Goal: Task Accomplishment & Management: Manage account settings

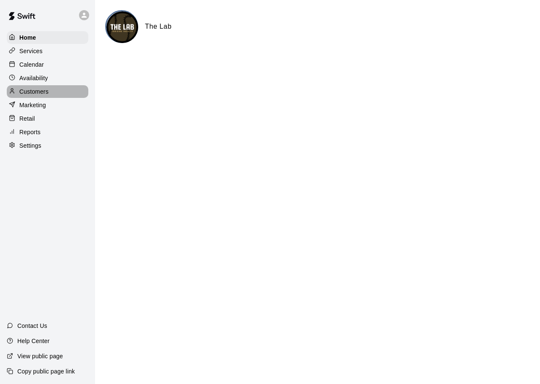
click at [50, 96] on div "Customers" at bounding box center [48, 91] width 82 height 13
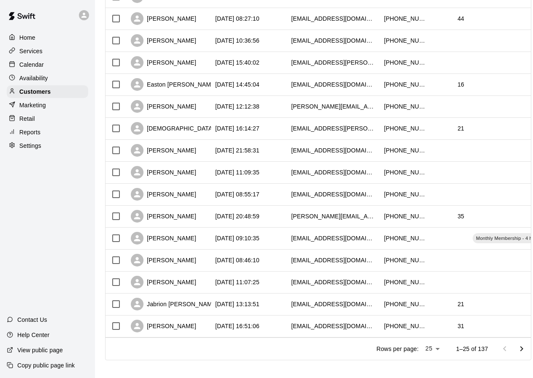
scroll to position [359, 0]
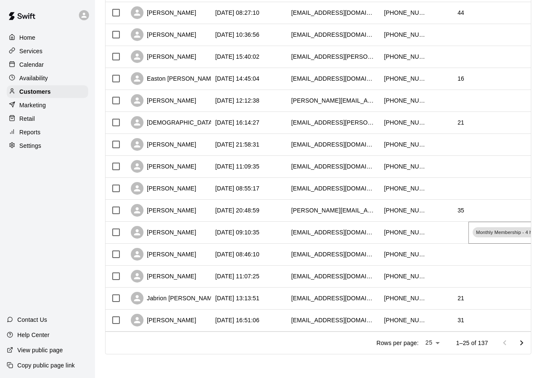
click at [489, 231] on div "Monthly Membership - 4 hours" at bounding box center [509, 232] width 72 height 10
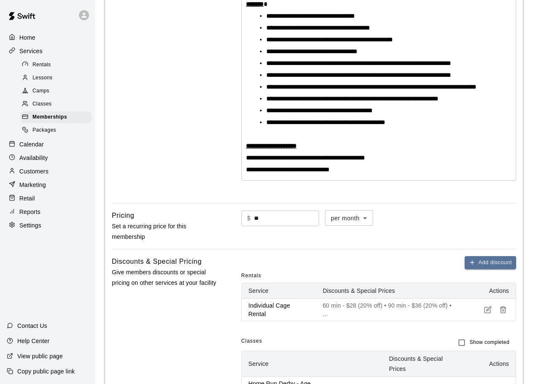
scroll to position [248, 0]
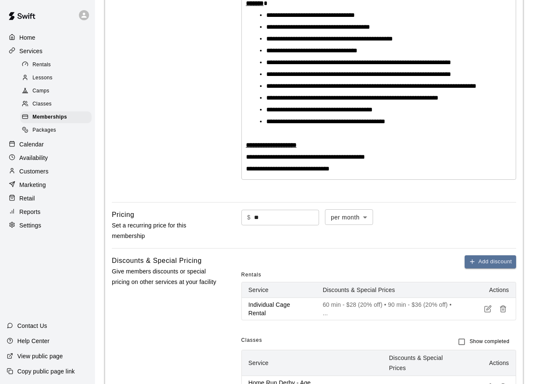
click at [382, 222] on body "**********" at bounding box center [266, 259] width 533 height 1015
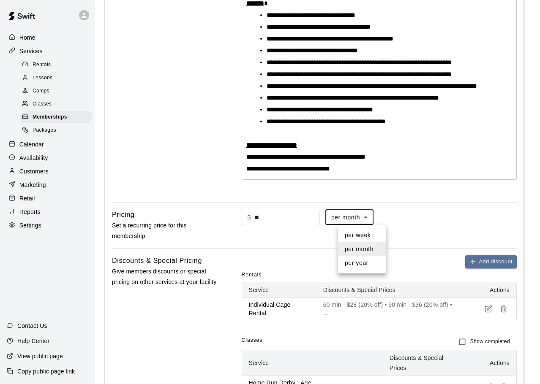
click at [382, 222] on div at bounding box center [270, 192] width 540 height 384
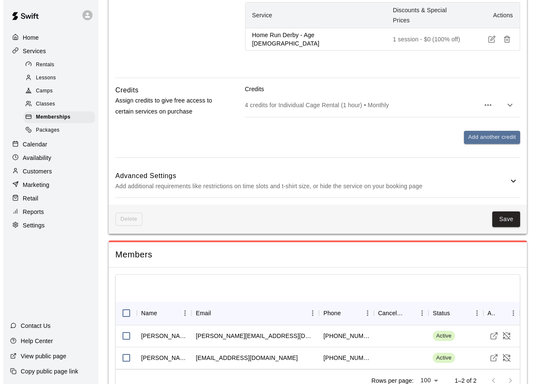
scroll to position [616, 0]
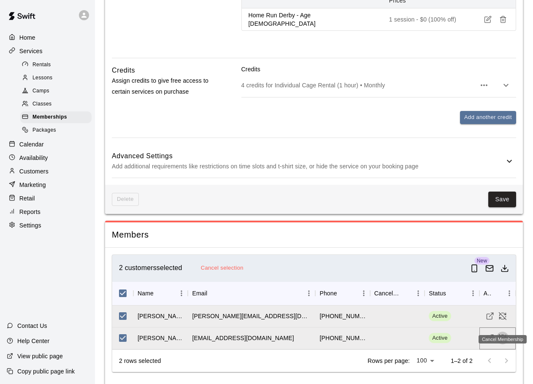
click at [504, 334] on icon "Cancel Membership" at bounding box center [503, 338] width 8 height 8
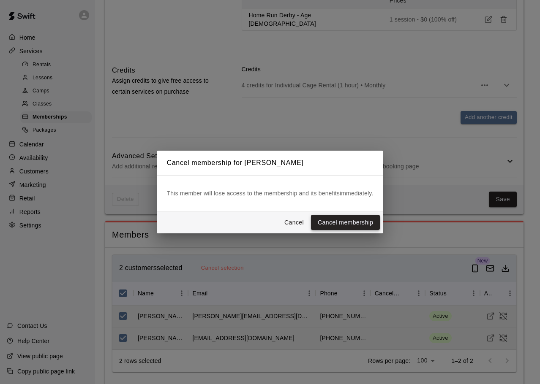
click at [347, 220] on button "Cancel membership" at bounding box center [345, 223] width 69 height 16
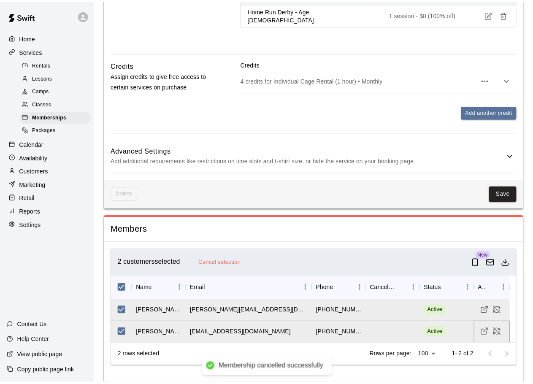
scroll to position [610, 0]
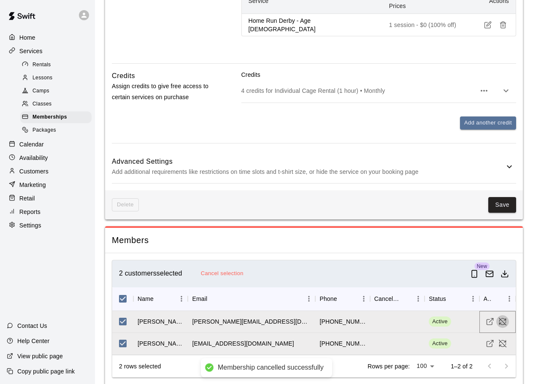
click at [503, 318] on icon "Cancel Membership" at bounding box center [503, 322] width 8 height 8
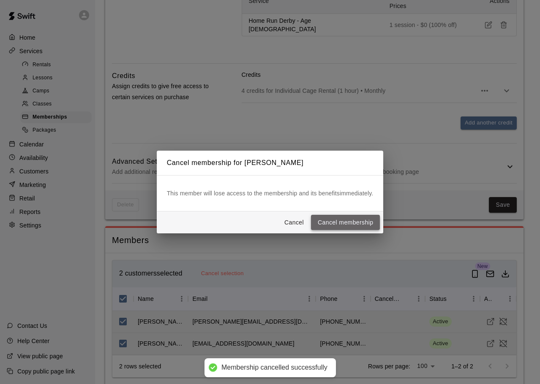
click at [362, 226] on button "Cancel membership" at bounding box center [345, 223] width 69 height 16
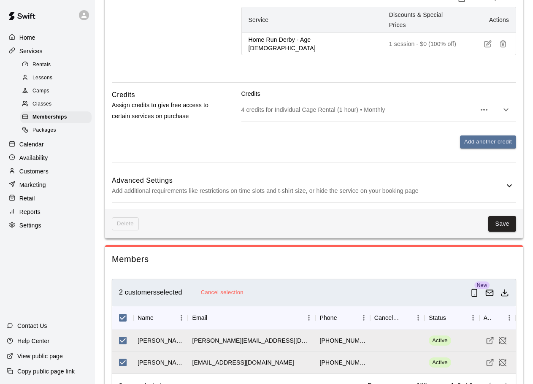
scroll to position [616, 0]
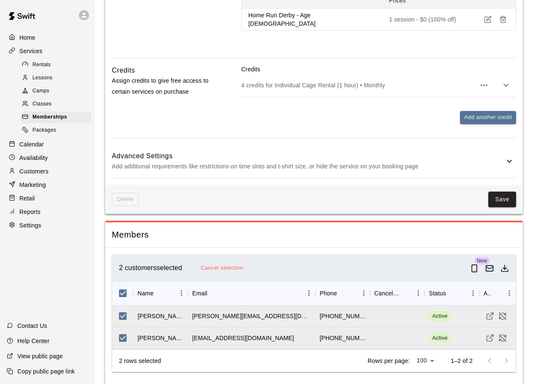
click at [40, 173] on p "Customers" at bounding box center [33, 171] width 29 height 8
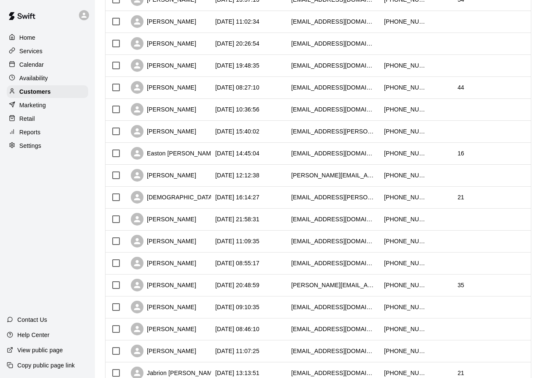
scroll to position [296, 0]
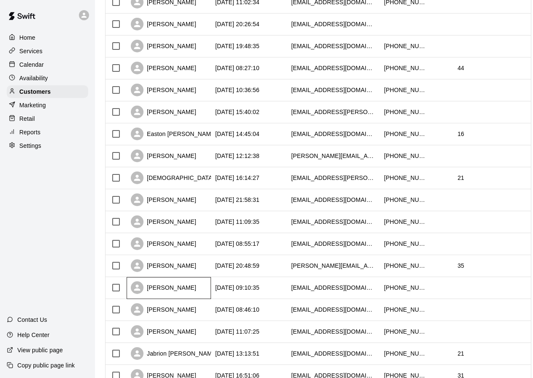
click at [151, 288] on div "[PERSON_NAME]" at bounding box center [163, 287] width 65 height 13
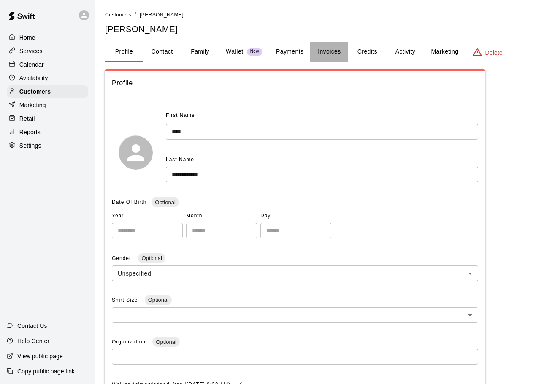
click at [330, 49] on button "Invoices" at bounding box center [329, 52] width 38 height 20
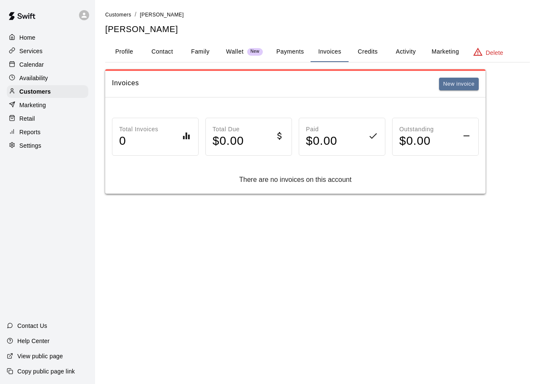
click at [288, 53] on button "Payments" at bounding box center [289, 52] width 41 height 20
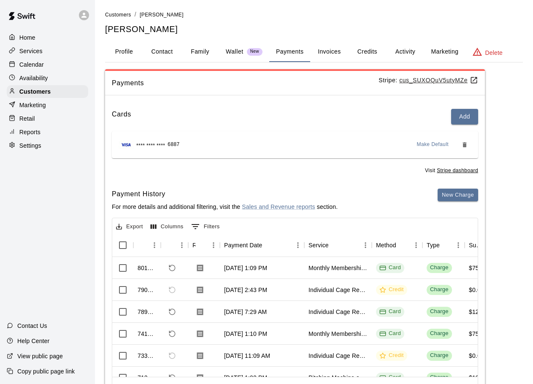
click at [201, 50] on button "Family" at bounding box center [200, 52] width 38 height 20
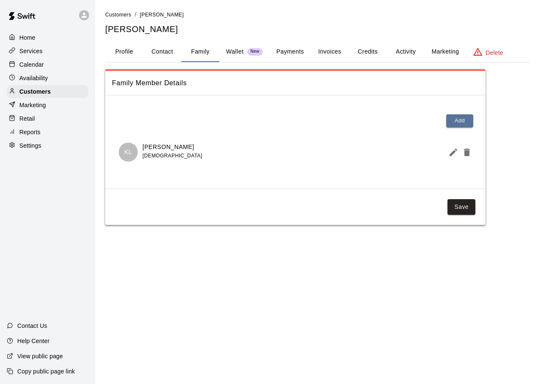
click at [122, 57] on button "Profile" at bounding box center [124, 52] width 38 height 20
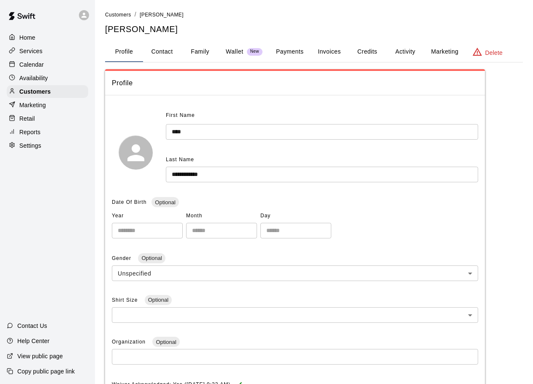
click at [152, 54] on button "Contact" at bounding box center [162, 52] width 38 height 20
select select "**"
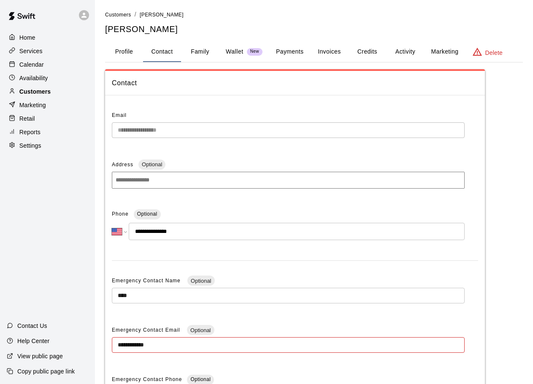
click at [30, 95] on p "Customers" at bounding box center [34, 91] width 31 height 8
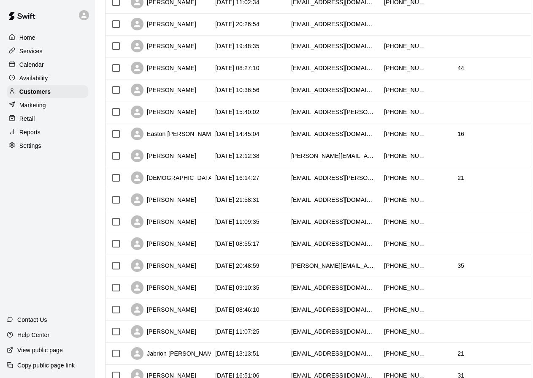
scroll to position [338, 0]
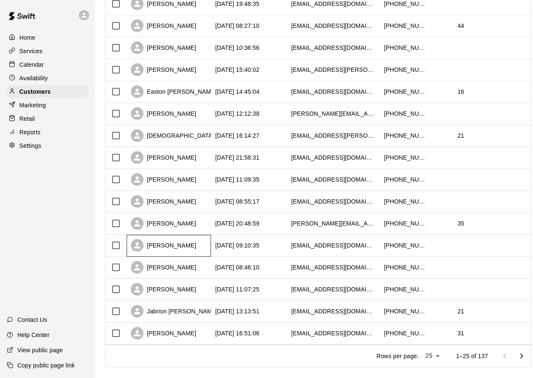
click at [170, 248] on div "[PERSON_NAME]" at bounding box center [163, 245] width 65 height 13
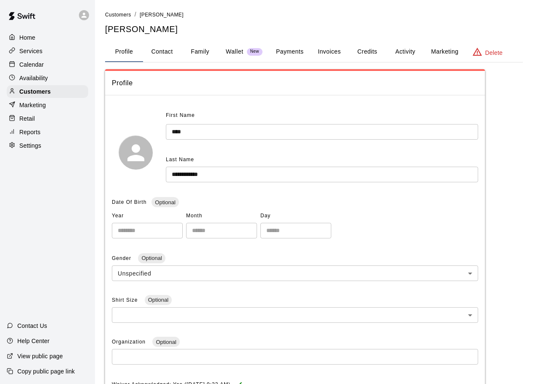
click at [161, 52] on button "Contact" at bounding box center [162, 52] width 38 height 20
select select "**"
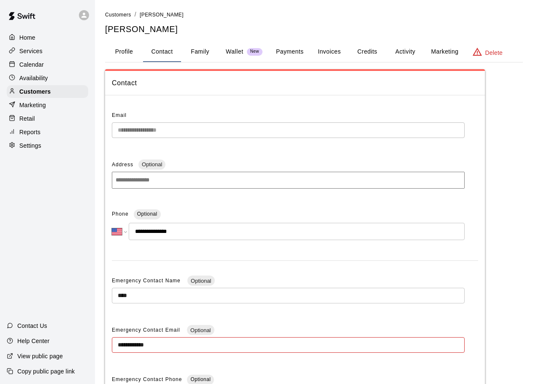
scroll to position [99, 0]
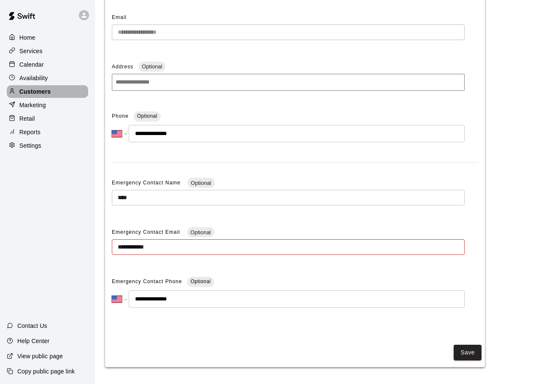
click at [44, 90] on p "Customers" at bounding box center [34, 91] width 31 height 8
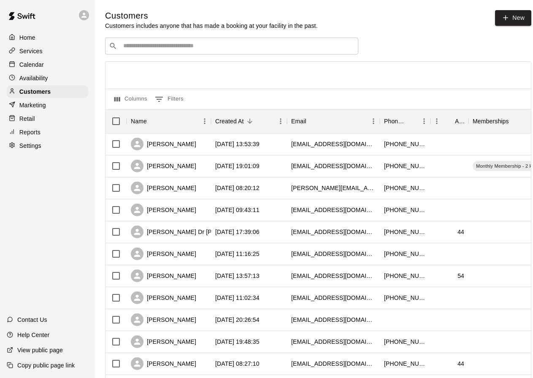
click at [204, 48] on input "Search customers by name or email" at bounding box center [238, 46] width 234 height 8
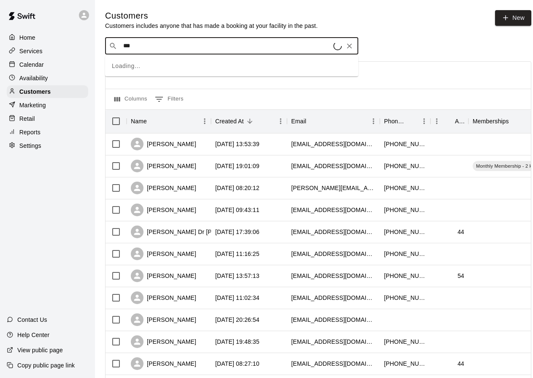
type input "***"
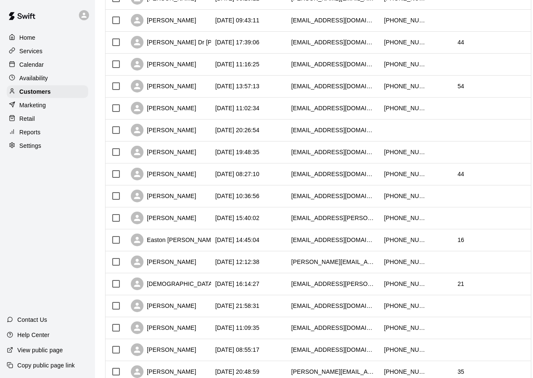
scroll to position [359, 0]
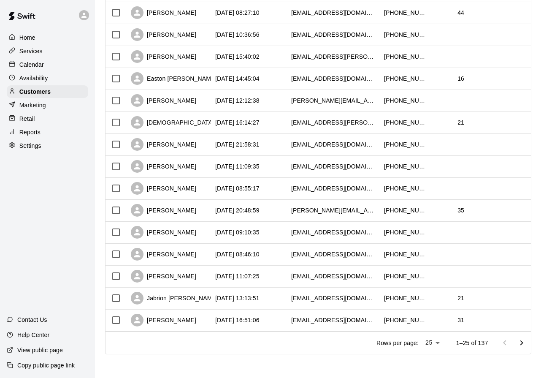
click at [524, 341] on icon "Go to next page" at bounding box center [522, 342] width 3 height 5
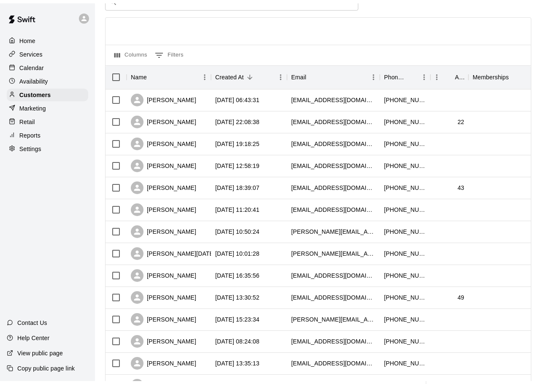
scroll to position [0, 0]
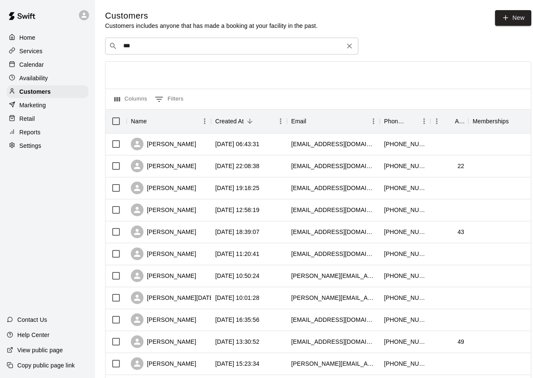
click at [169, 48] on input "***" at bounding box center [231, 46] width 221 height 8
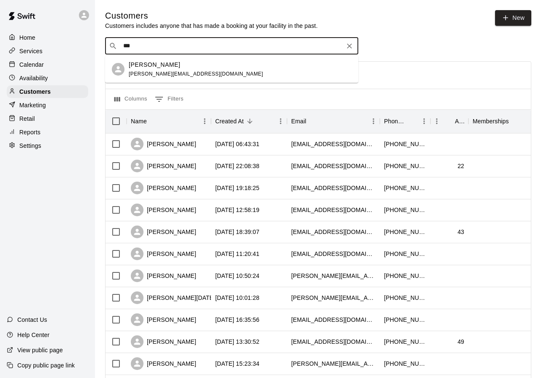
click at [158, 68] on p "[PERSON_NAME]" at bounding box center [155, 64] width 52 height 9
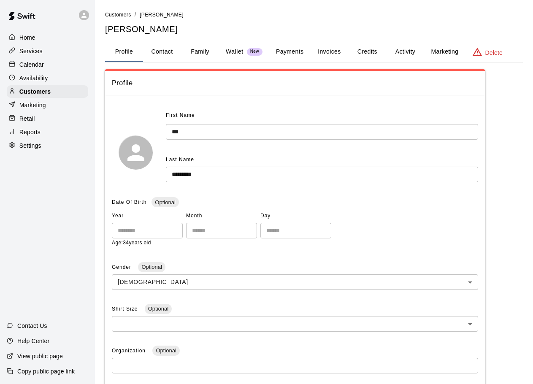
click at [242, 51] on p "Wallet" at bounding box center [235, 51] width 18 height 9
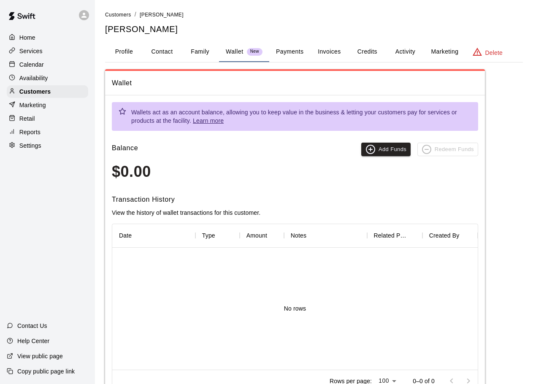
click at [405, 49] on button "Activity" at bounding box center [405, 52] width 38 height 20
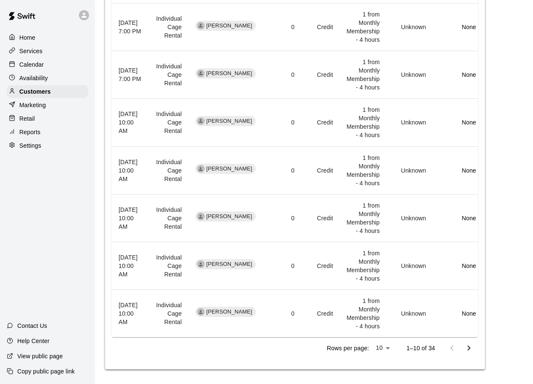
scroll to position [438, 0]
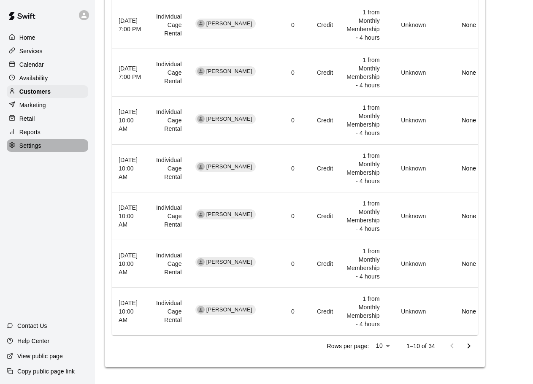
click at [34, 150] on p "Settings" at bounding box center [30, 145] width 22 height 8
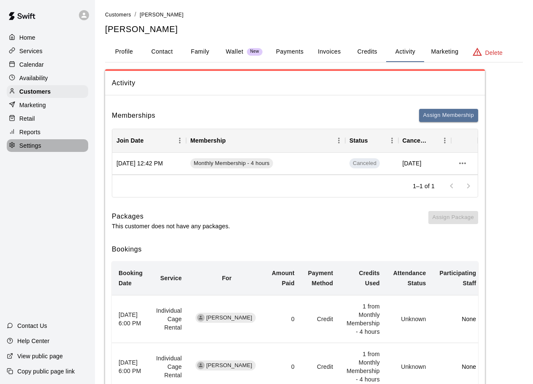
select select "**"
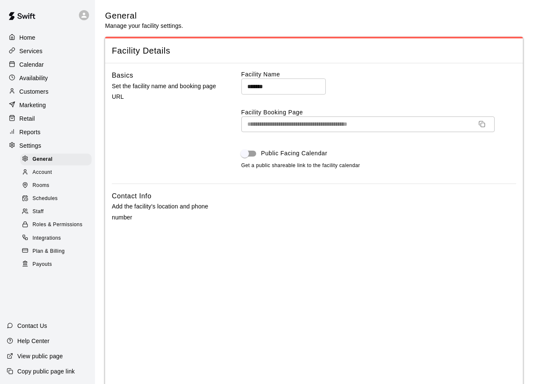
click at [30, 95] on p "Customers" at bounding box center [33, 91] width 29 height 8
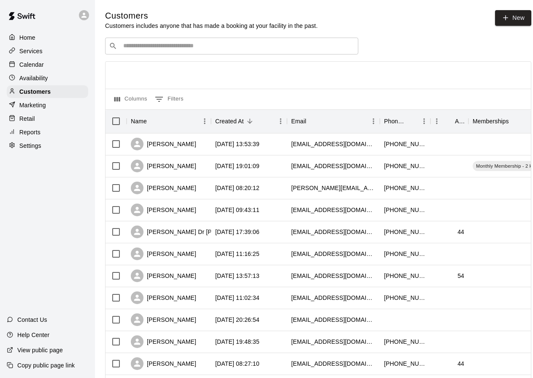
click at [144, 54] on div "​ ​" at bounding box center [231, 46] width 253 height 17
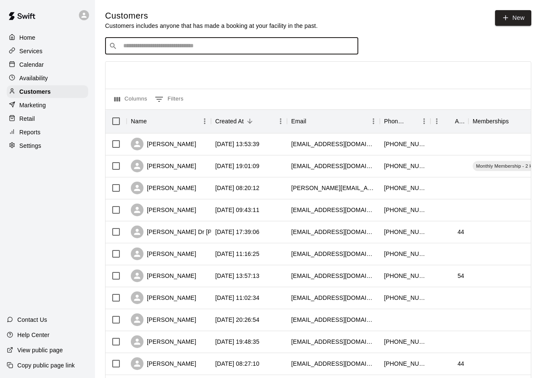
click at [147, 46] on input "Search customers by name or email" at bounding box center [238, 46] width 234 height 8
type input "****"
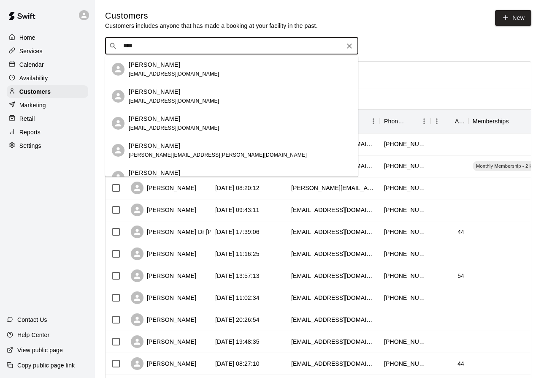
click at [163, 93] on p "[PERSON_NAME]" at bounding box center [155, 91] width 52 height 9
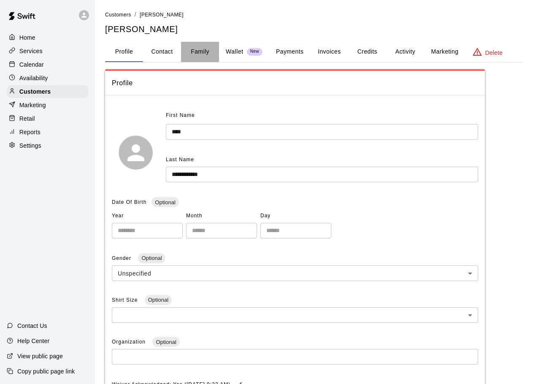
click at [199, 49] on button "Family" at bounding box center [200, 52] width 38 height 20
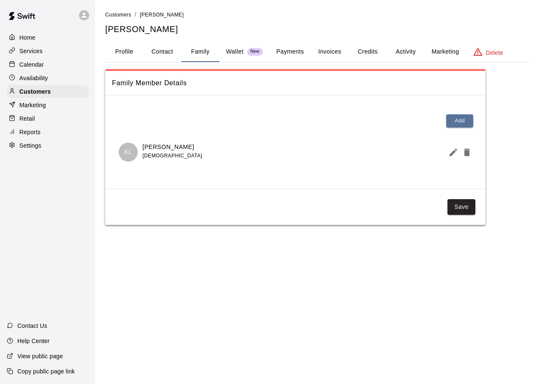
click at [408, 49] on button "Activity" at bounding box center [405, 52] width 38 height 20
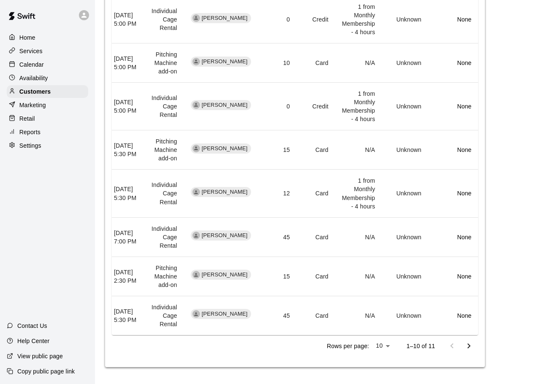
scroll to position [402, 0]
click at [472, 346] on icon "Go to next page" at bounding box center [469, 346] width 10 height 10
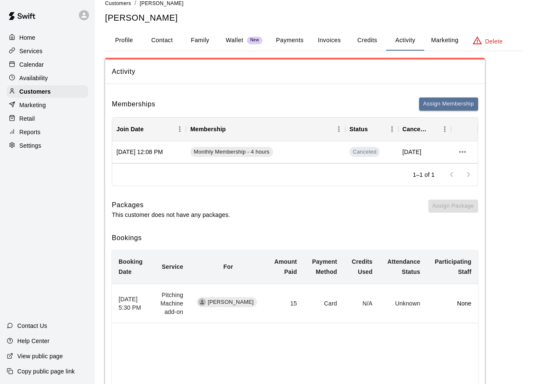
scroll to position [0, 0]
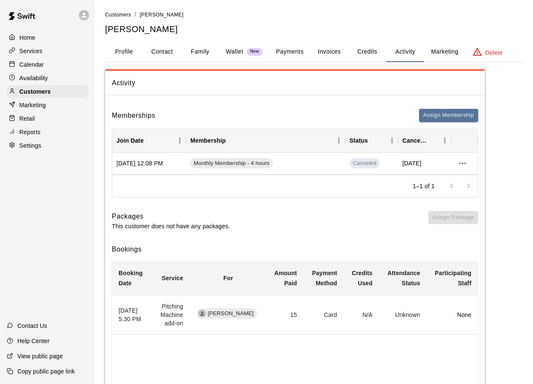
click at [203, 47] on button "Family" at bounding box center [200, 52] width 38 height 20
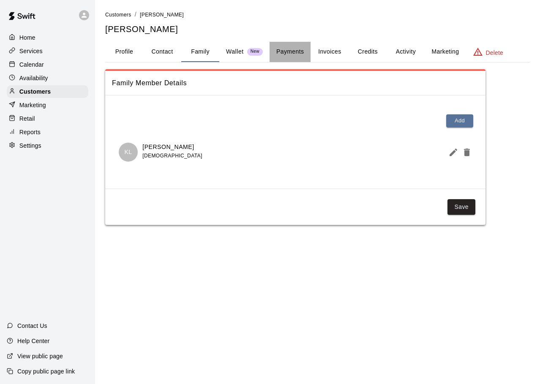
click at [272, 52] on button "Payments" at bounding box center [289, 52] width 41 height 20
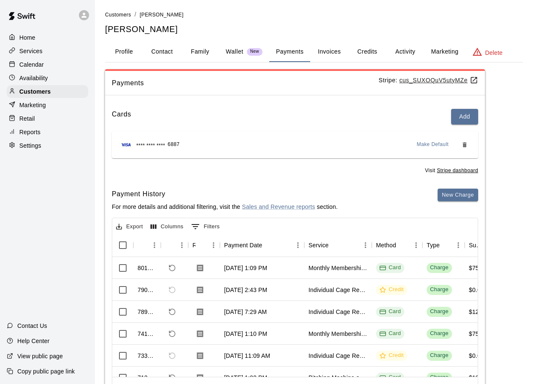
click at [158, 54] on button "Contact" at bounding box center [162, 52] width 38 height 20
select select "**"
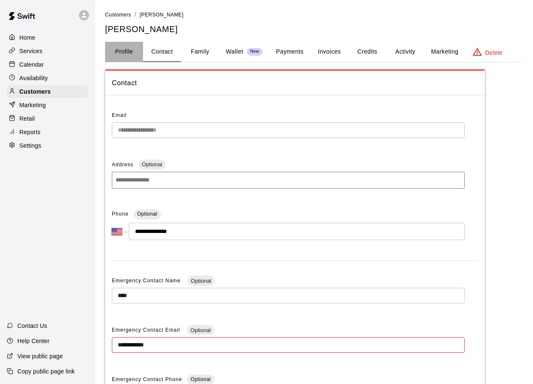
click at [130, 50] on button "Profile" at bounding box center [124, 52] width 38 height 20
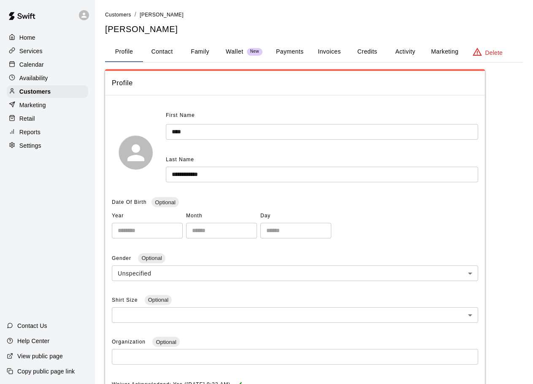
click at [401, 53] on button "Activity" at bounding box center [405, 52] width 38 height 20
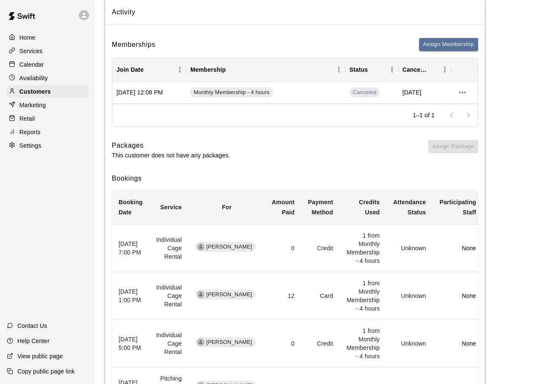
scroll to position [127, 0]
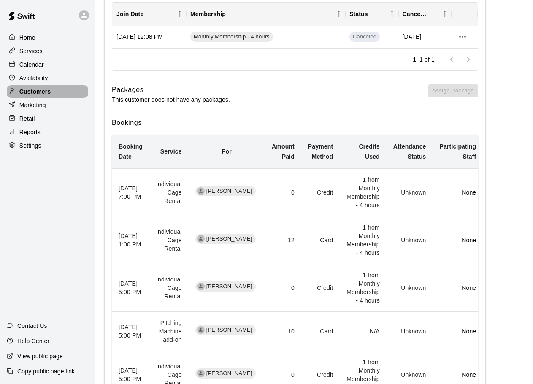
click at [45, 91] on p "Customers" at bounding box center [34, 91] width 31 height 8
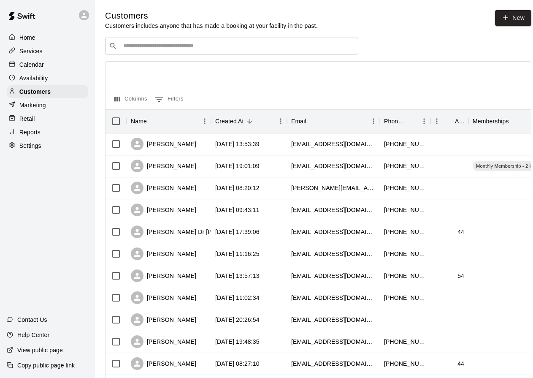
click at [197, 49] on input "Search customers by name or email" at bounding box center [238, 46] width 234 height 8
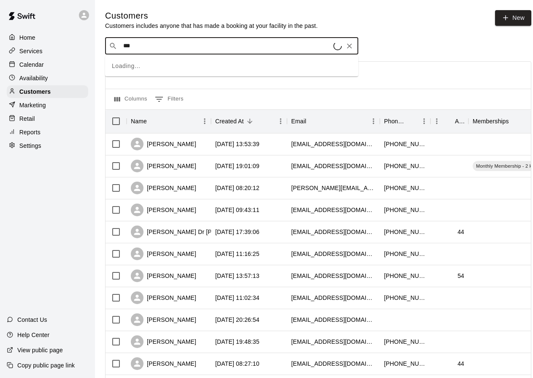
type input "****"
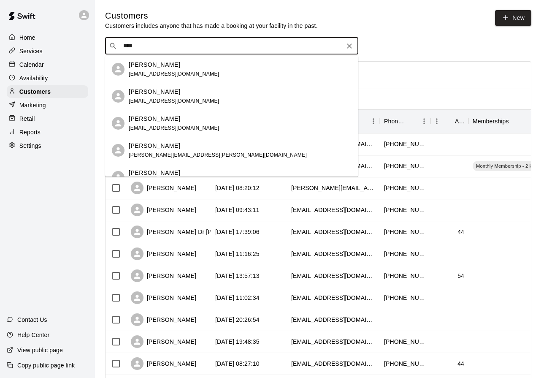
click at [180, 91] on p "[PERSON_NAME]" at bounding box center [155, 91] width 52 height 9
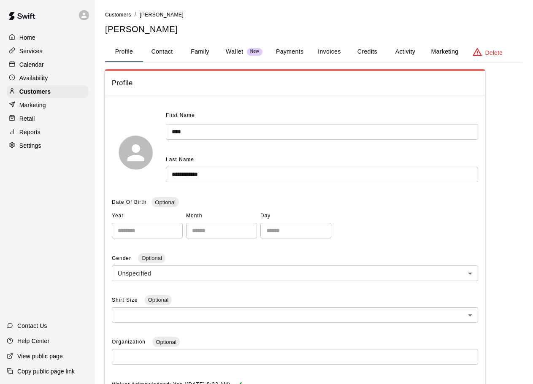
click at [169, 55] on button "Contact" at bounding box center [162, 52] width 38 height 20
select select "**"
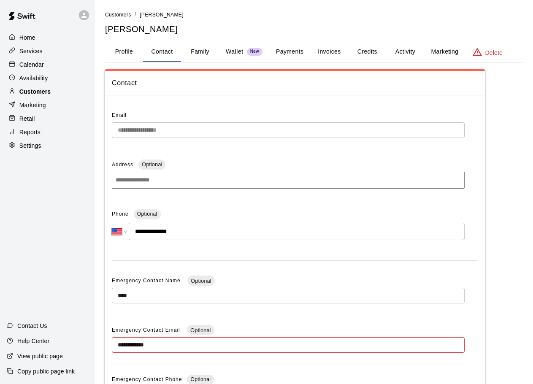
click at [71, 94] on div "Customers" at bounding box center [48, 91] width 82 height 13
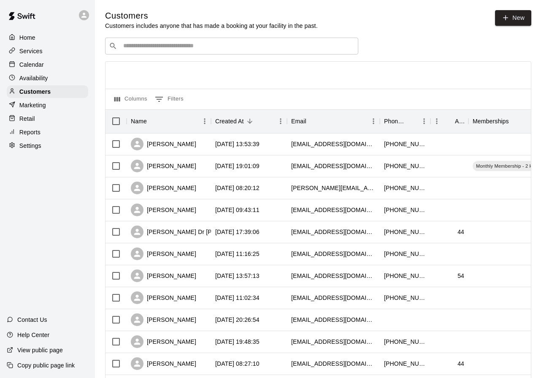
click at [215, 44] on input "Search customers by name or email" at bounding box center [238, 46] width 234 height 8
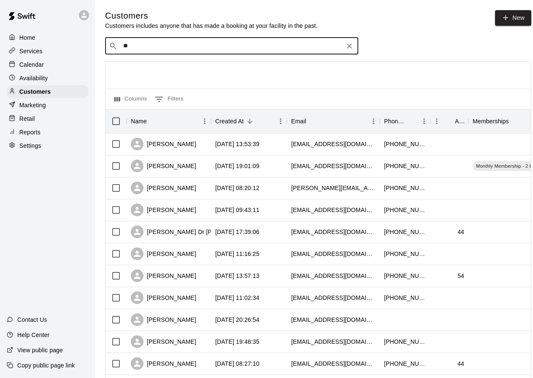
type input "***"
click at [155, 62] on p "[PERSON_NAME]" at bounding box center [155, 64] width 52 height 9
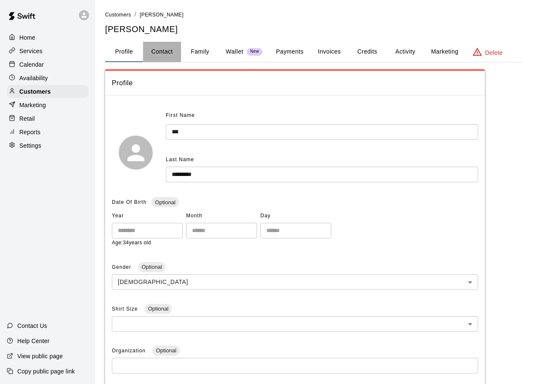
click at [168, 51] on button "Contact" at bounding box center [162, 52] width 38 height 20
select select "**"
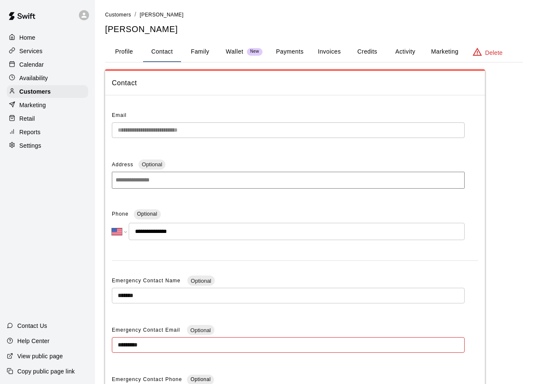
click at [195, 51] on button "Family" at bounding box center [200, 52] width 38 height 20
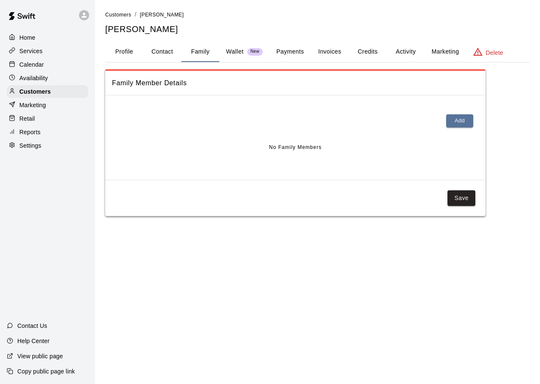
click at [176, 47] on button "Contact" at bounding box center [162, 52] width 38 height 20
select select "**"
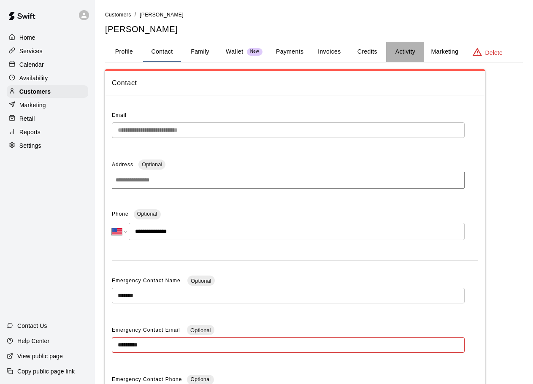
click at [398, 48] on button "Activity" at bounding box center [405, 52] width 38 height 20
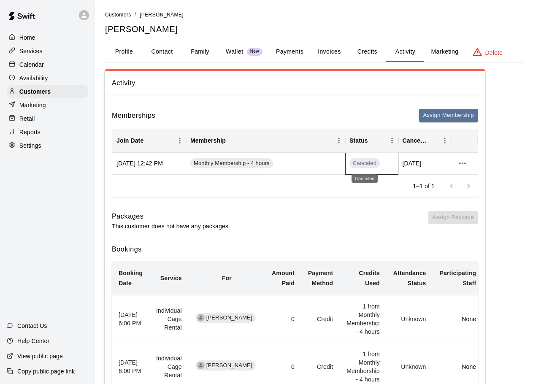
click at [361, 164] on span "Canceled" at bounding box center [365, 164] width 30 height 8
click at [458, 162] on icon "more actions" at bounding box center [463, 163] width 10 height 10
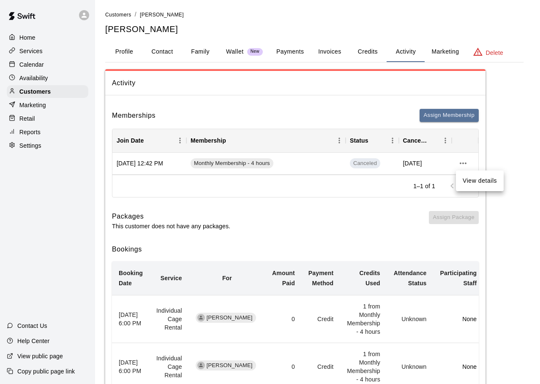
click at [365, 161] on div at bounding box center [270, 192] width 540 height 384
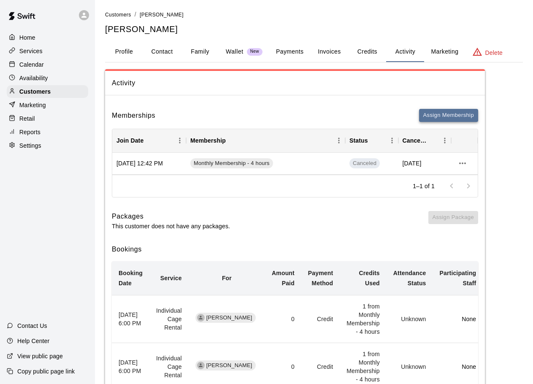
click at [445, 113] on button "Assign Membership" at bounding box center [448, 115] width 59 height 13
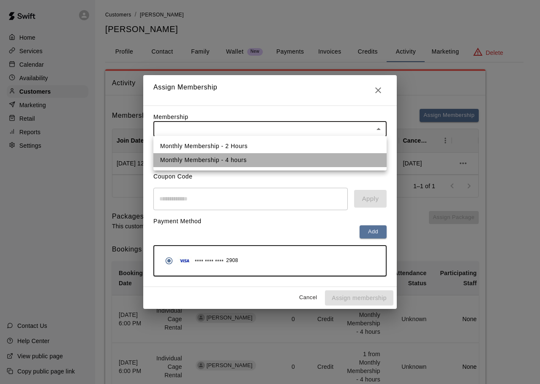
click at [326, 163] on li "Monthly Membership - 4 hours" at bounding box center [269, 160] width 233 height 14
type input "**********"
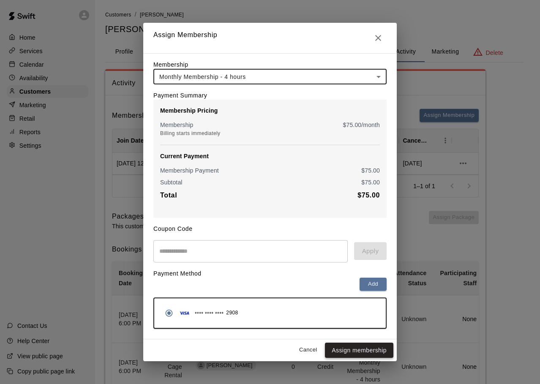
click at [348, 349] on button "Assign membership" at bounding box center [359, 351] width 68 height 16
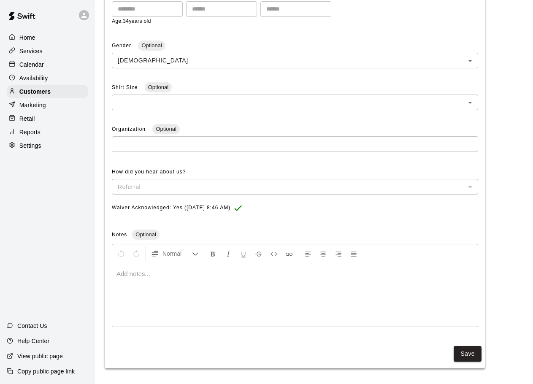
scroll to position [224, 0]
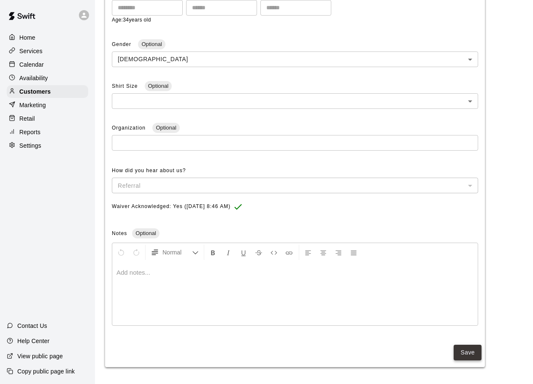
click at [474, 356] on button "Save" at bounding box center [468, 353] width 28 height 16
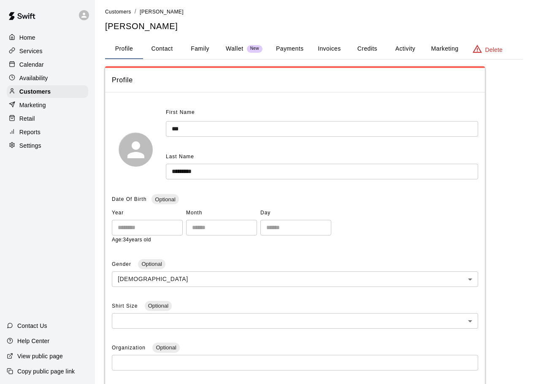
scroll to position [0, 0]
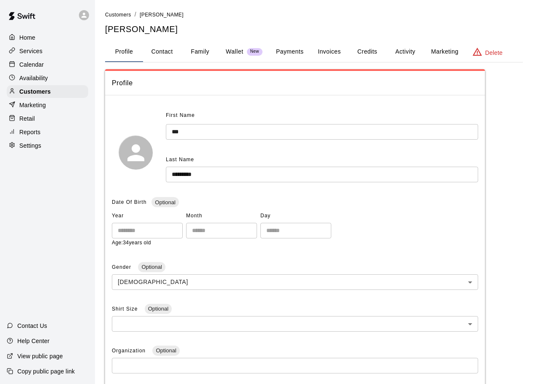
click at [408, 50] on button "Activity" at bounding box center [405, 52] width 38 height 20
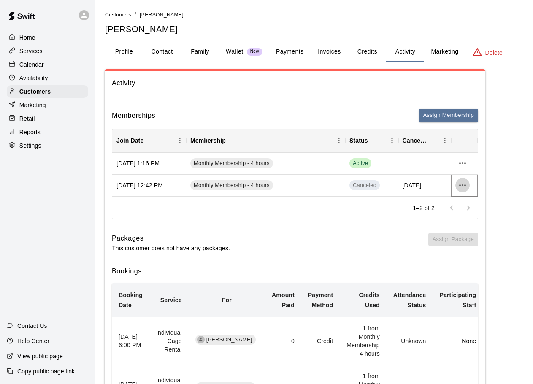
click at [464, 188] on icon "more actions" at bounding box center [463, 185] width 10 height 10
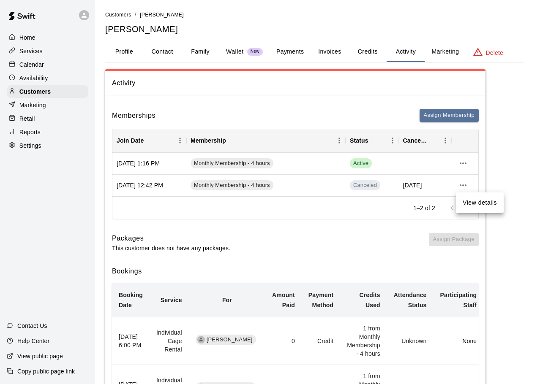
click at [468, 208] on li "View details" at bounding box center [480, 203] width 48 height 14
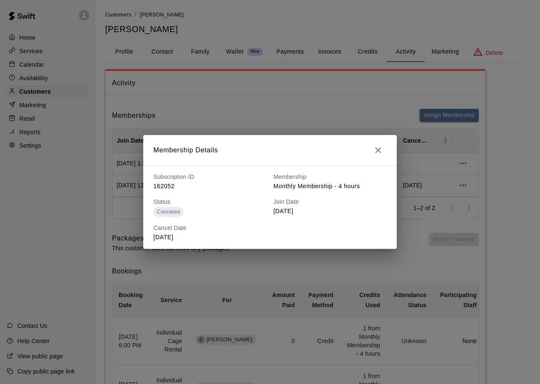
click at [378, 154] on icon "button" at bounding box center [378, 150] width 10 height 10
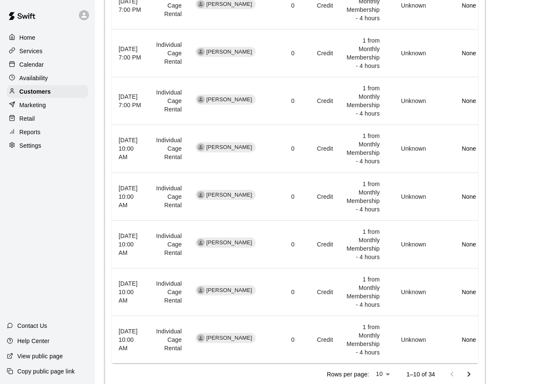
scroll to position [460, 0]
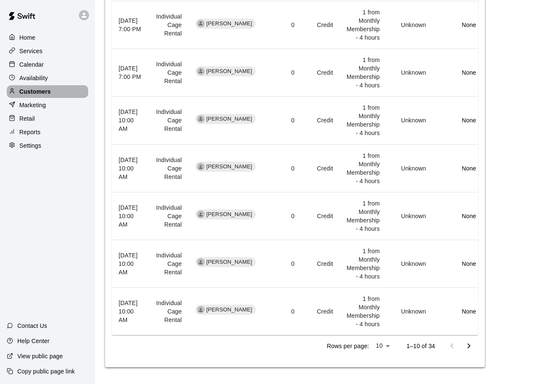
click at [46, 93] on p "Customers" at bounding box center [34, 91] width 31 height 8
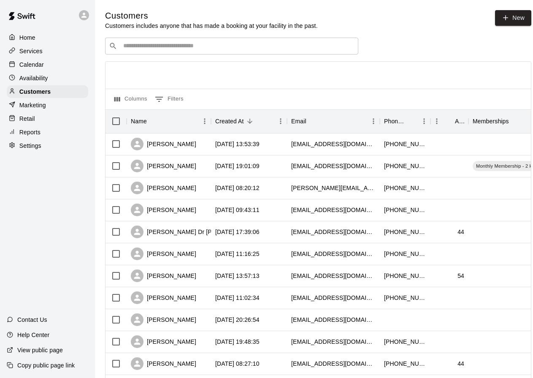
click at [179, 54] on div "​ ​" at bounding box center [231, 46] width 253 height 17
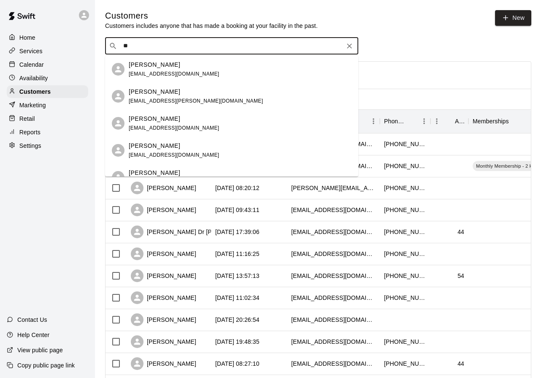
type input "**"
click at [492, 161] on div "Monthly Membership - 2 Hours" at bounding box center [532, 166] width 127 height 22
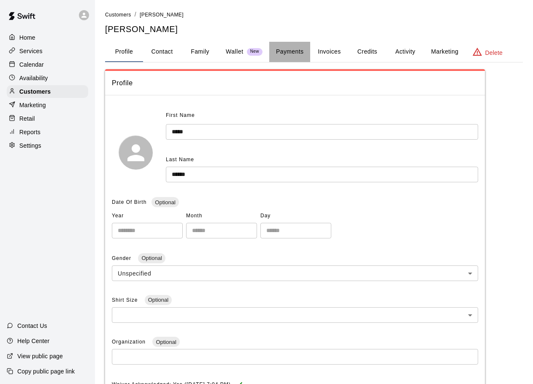
click at [280, 50] on button "Payments" at bounding box center [289, 52] width 41 height 20
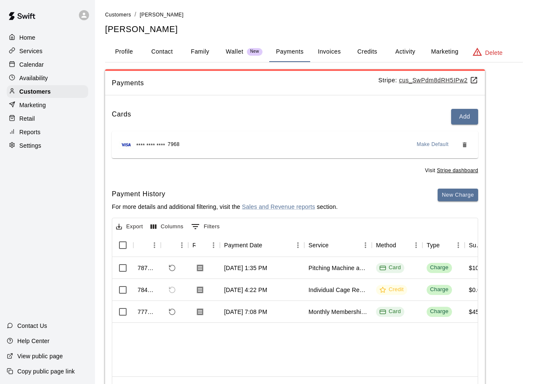
click at [203, 54] on button "Family" at bounding box center [200, 52] width 38 height 20
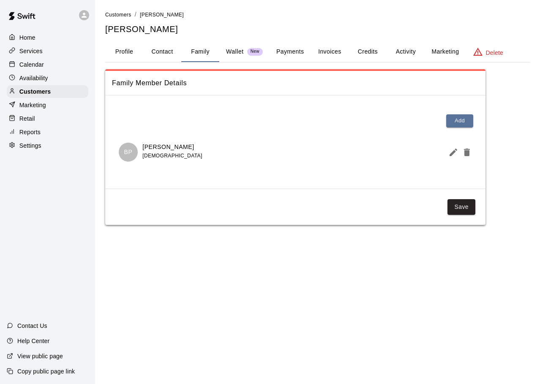
click at [163, 46] on button "Contact" at bounding box center [162, 52] width 38 height 20
select select "**"
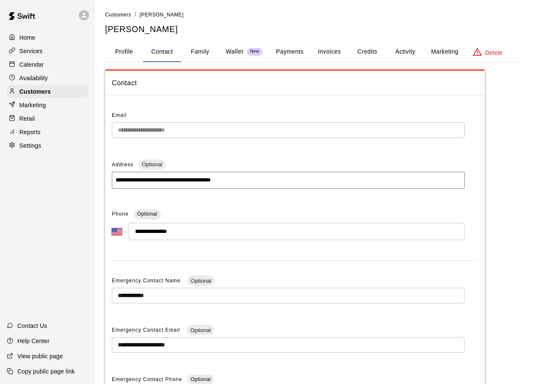
click at [275, 50] on button "Payments" at bounding box center [289, 52] width 41 height 20
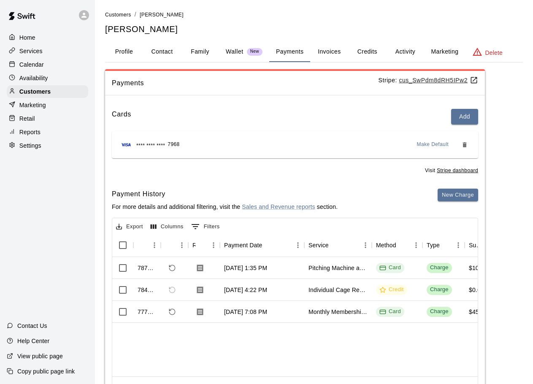
click at [117, 50] on button "Profile" at bounding box center [124, 52] width 38 height 20
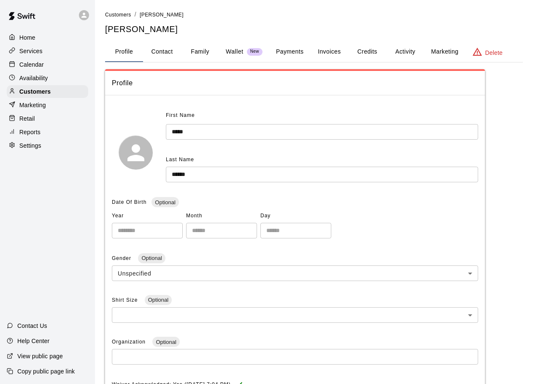
click at [151, 52] on button "Contact" at bounding box center [162, 52] width 38 height 20
select select "**"
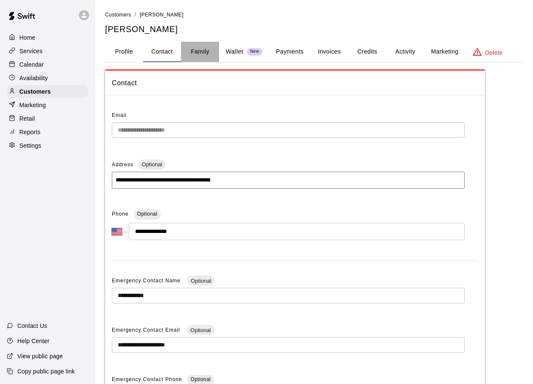
click at [198, 51] on button "Family" at bounding box center [200, 52] width 38 height 20
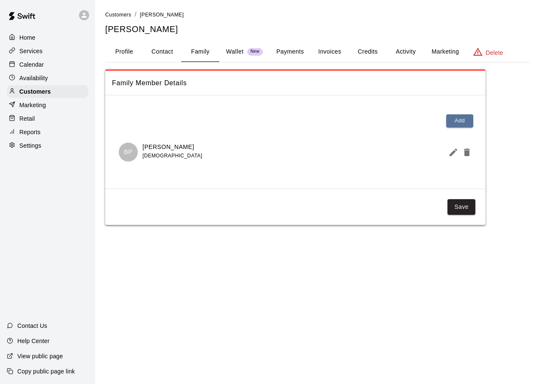
click at [241, 51] on p "Wallet" at bounding box center [235, 51] width 18 height 9
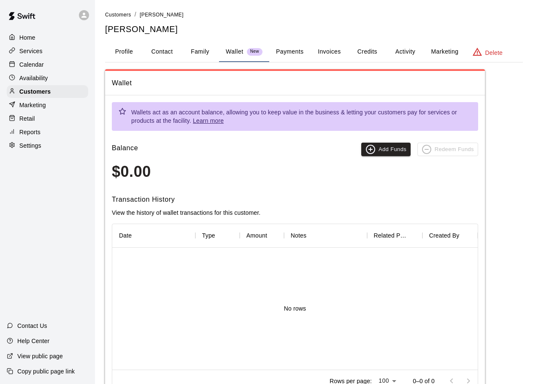
click at [296, 55] on button "Payments" at bounding box center [289, 52] width 41 height 20
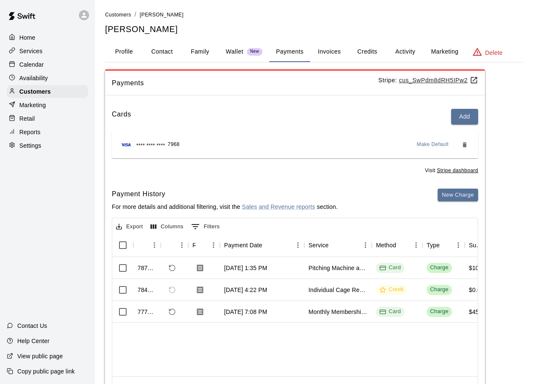
click at [326, 50] on button "Invoices" at bounding box center [329, 52] width 38 height 20
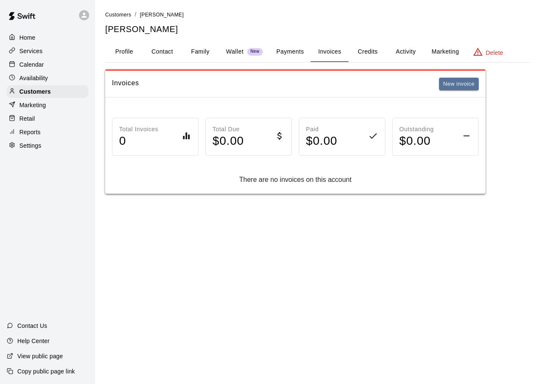
click at [356, 49] on button "Credits" at bounding box center [367, 52] width 38 height 20
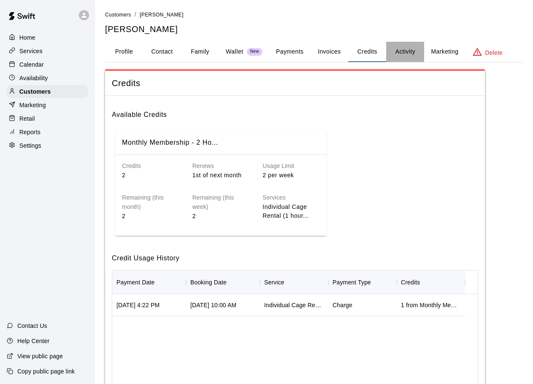
click at [399, 49] on button "Activity" at bounding box center [405, 52] width 38 height 20
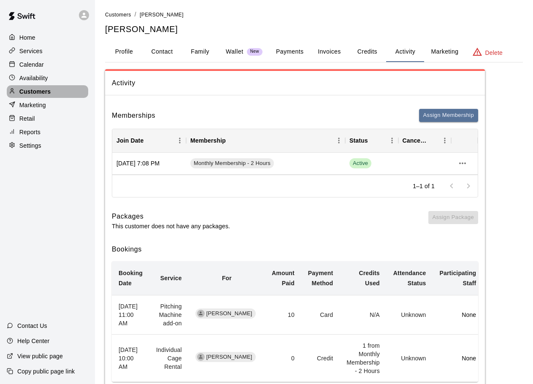
click at [47, 95] on p "Customers" at bounding box center [34, 91] width 31 height 8
